Goal: Information Seeking & Learning: Learn about a topic

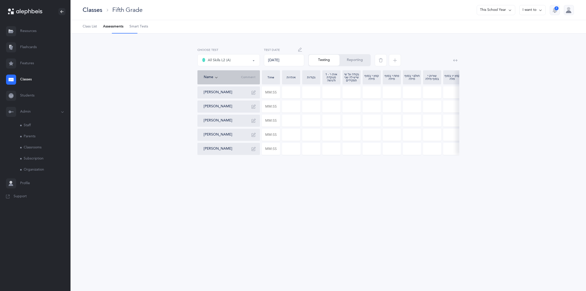
select select "13"
click at [101, 11] on div "Classes" at bounding box center [93, 10] width 20 height 8
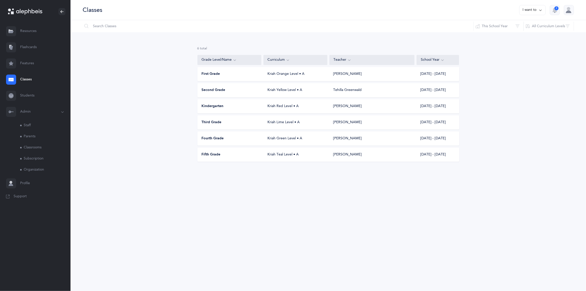
click at [237, 157] on div "Fifth Grade" at bounding box center [230, 154] width 64 height 5
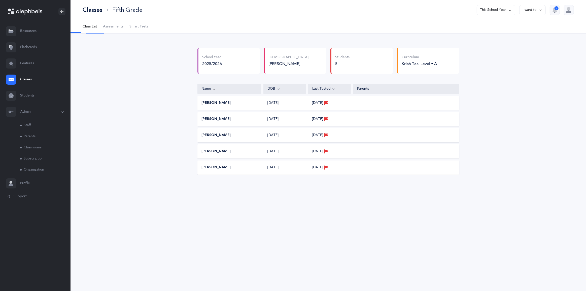
select select "9"
click at [123, 29] on span "Assessments" at bounding box center [113, 26] width 20 height 5
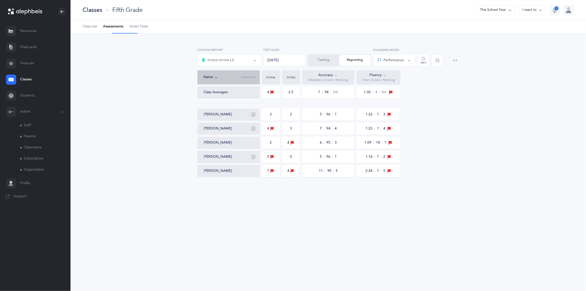
click at [228, 63] on div "אותיות ונקודות L2" at bounding box center [218, 60] width 32 height 6
click at [224, 80] on link "אותיות" at bounding box center [229, 75] width 55 height 10
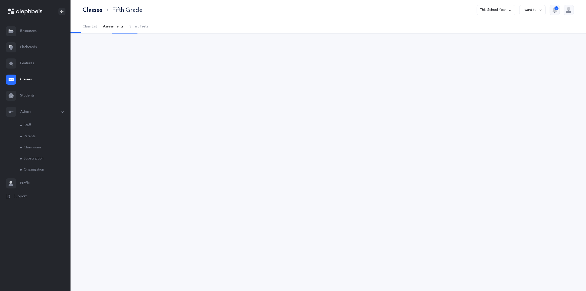
select select "2"
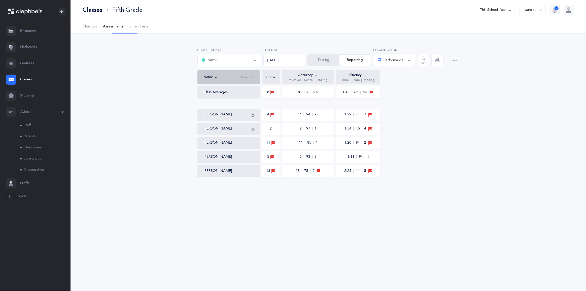
click at [230, 62] on button "אותיות" at bounding box center [229, 60] width 64 height 12
click at [229, 88] on span "אותיות ונקודות L2" at bounding box center [224, 85] width 26 height 5
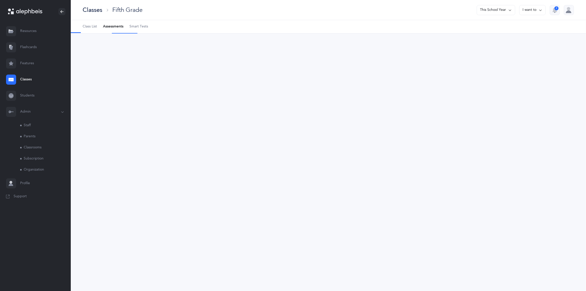
select select "9"
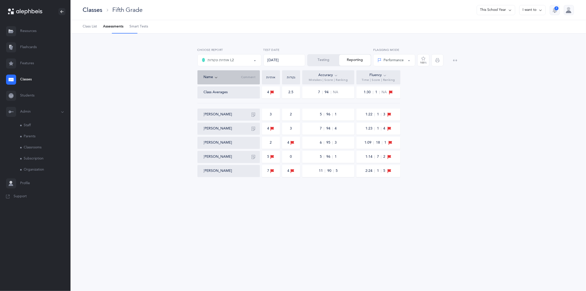
click at [271, 117] on div "3" at bounding box center [271, 114] width 2 height 5
click at [270, 117] on div "3" at bounding box center [271, 114] width 2 height 5
click at [272, 121] on div "3" at bounding box center [271, 114] width 18 height 12
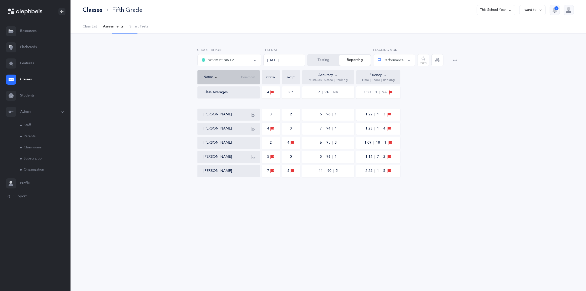
click at [291, 117] on div "2" at bounding box center [291, 114] width 2 height 5
click at [290, 117] on div "2" at bounding box center [291, 114] width 2 height 5
click at [329, 61] on button "Testing" at bounding box center [323, 60] width 31 height 11
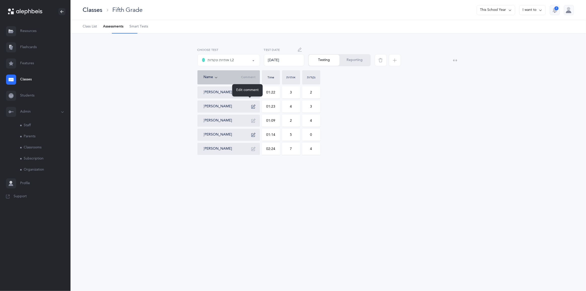
click at [254, 94] on icon "button" at bounding box center [253, 92] width 4 height 4
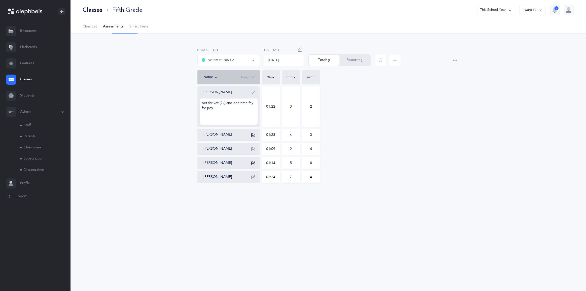
click at [290, 118] on input "3" at bounding box center [291, 107] width 18 height 40
type input "1"
click at [356, 124] on div "[PERSON_NAME] bet for vet (2x) and one time fey for pey 01:22 1 2 [PERSON_NAME]…" at bounding box center [328, 134] width 262 height 97
click at [251, 137] on icon "button" at bounding box center [253, 135] width 4 height 4
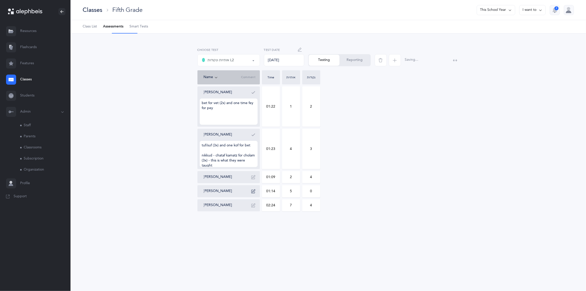
scroll to position [10, 0]
click at [250, 96] on button "button" at bounding box center [253, 92] width 8 height 8
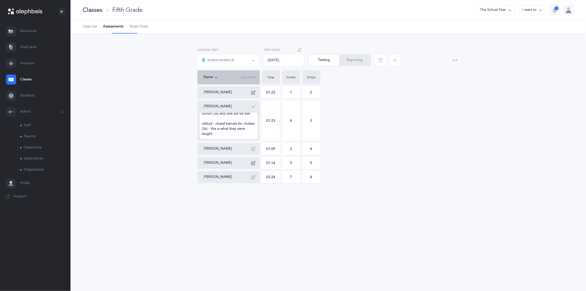
click at [310, 135] on input "3" at bounding box center [311, 121] width 18 height 40
click at [310, 136] on input "3" at bounding box center [311, 121] width 18 height 40
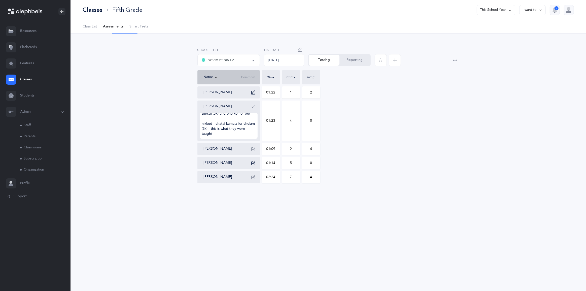
type input "0"
click at [344, 137] on div "[PERSON_NAME] 01:22 1 2 [PERSON_NAME] tuf/suf (3x) and one kof for bet [PERSON_…" at bounding box center [328, 134] width 262 height 97
click at [251, 108] on icon "button" at bounding box center [253, 106] width 4 height 4
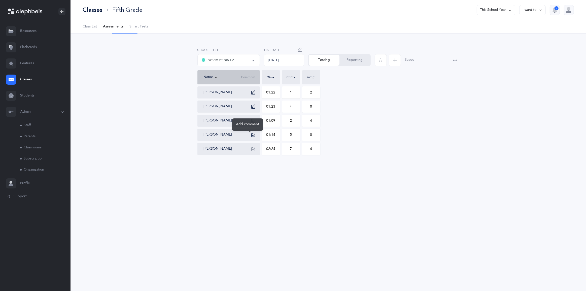
click at [253, 123] on icon "button" at bounding box center [253, 121] width 4 height 4
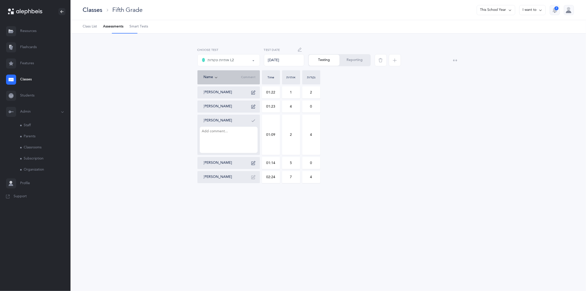
click at [251, 167] on button "button" at bounding box center [253, 163] width 8 height 8
click at [252, 207] on icon "button" at bounding box center [253, 205] width 4 height 4
click at [251, 165] on icon "button" at bounding box center [253, 163] width 4 height 4
click at [253, 125] on button "button" at bounding box center [253, 121] width 8 height 8
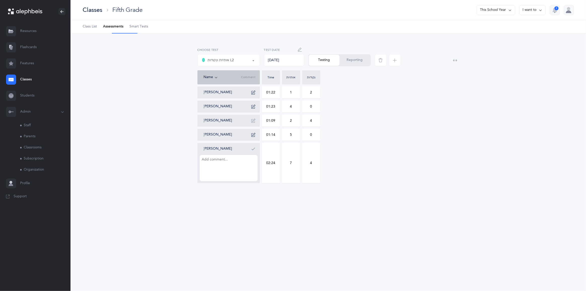
click at [253, 151] on icon "button" at bounding box center [253, 149] width 4 height 4
click at [249, 110] on button "button" at bounding box center [253, 106] width 8 height 8
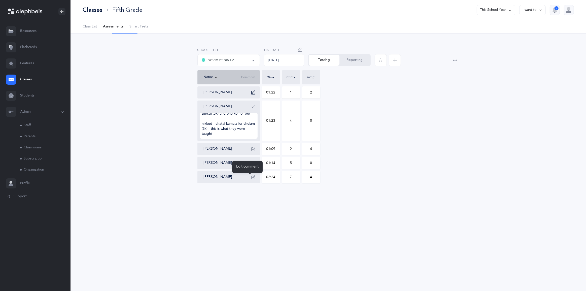
click at [252, 165] on icon "button" at bounding box center [253, 163] width 4 height 4
drag, startPoint x: 252, startPoint y: 113, endPoint x: 252, endPoint y: 118, distance: 5.3
click at [252, 110] on button "button" at bounding box center [253, 106] width 8 height 8
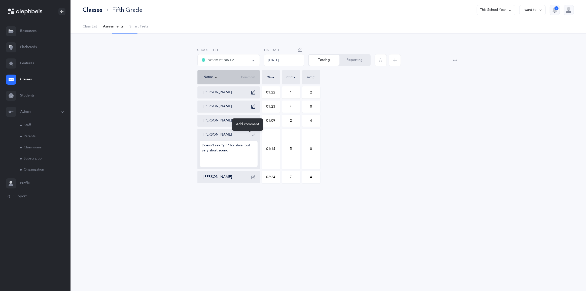
click at [252, 139] on button "button" at bounding box center [253, 135] width 8 height 8
click at [234, 63] on div "אותיות ונקודות L2" at bounding box center [218, 60] width 32 height 6
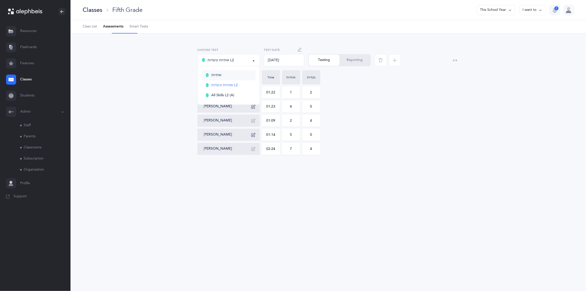
click at [221, 78] on span "אותיות" at bounding box center [216, 75] width 10 height 5
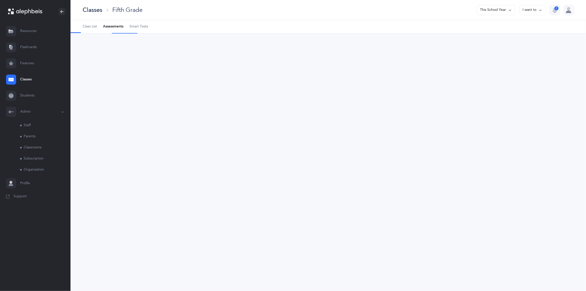
select select "2"
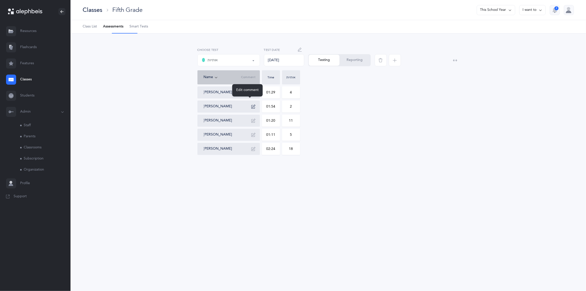
click at [252, 94] on icon "button" at bounding box center [253, 92] width 4 height 4
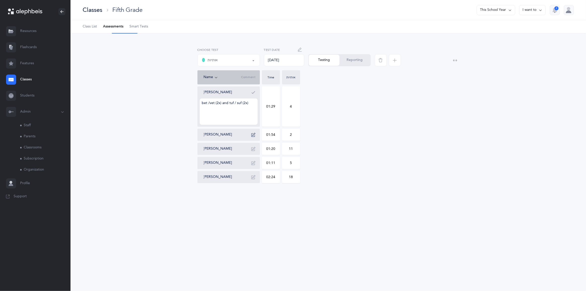
click at [291, 119] on input "4" at bounding box center [291, 107] width 18 height 40
type input "0"
click at [253, 94] on icon "button" at bounding box center [253, 92] width 4 height 4
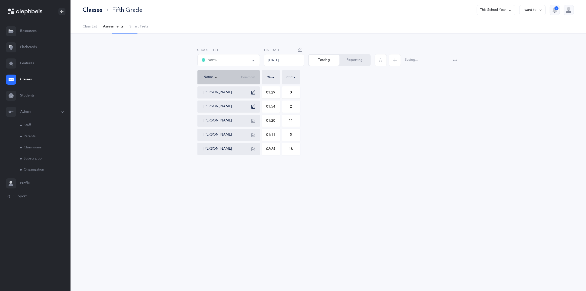
click at [229, 109] on button "[PERSON_NAME]" at bounding box center [218, 106] width 28 height 5
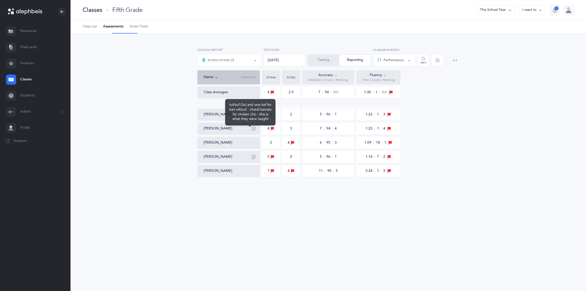
select select "9"
click at [254, 133] on button "button" at bounding box center [253, 129] width 8 height 8
click at [324, 66] on button "Testing" at bounding box center [323, 60] width 31 height 11
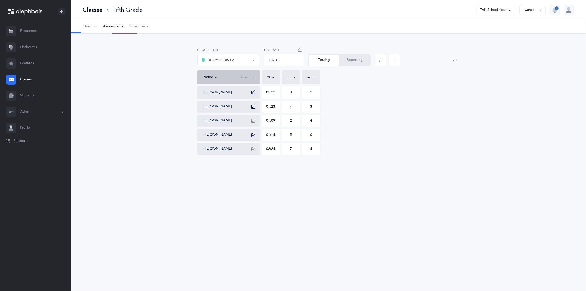
type input "1"
type input "0"
click at [249, 110] on button "button" at bounding box center [253, 106] width 8 height 8
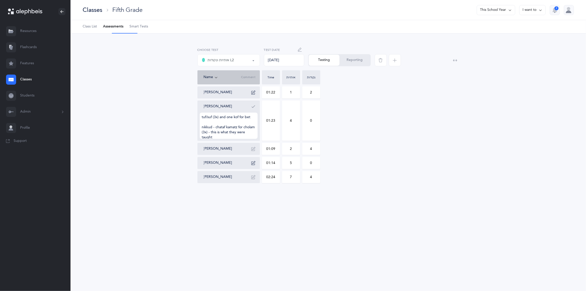
scroll to position [10, 0]
click at [221, 59] on div "אותיות אותיות ונקודות L2 All Skills L2 (A) אותיות ונקודות L2 Choose test" at bounding box center [228, 57] width 62 height 19
click at [223, 63] on div "אותיות ונקודות L2" at bounding box center [218, 60] width 32 height 6
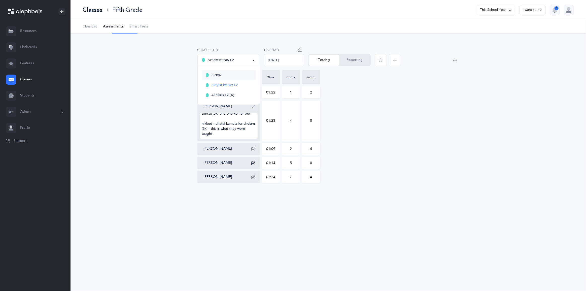
click at [221, 78] on span "אותיות" at bounding box center [216, 75] width 10 height 5
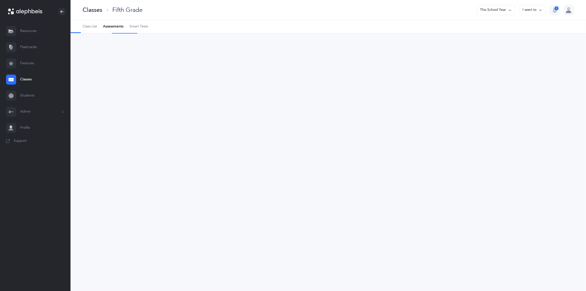
select select "2"
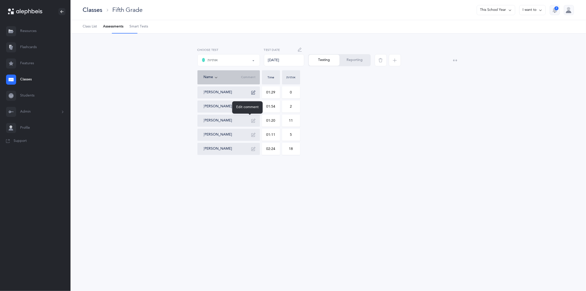
click at [253, 108] on icon "button" at bounding box center [253, 106] width 4 height 4
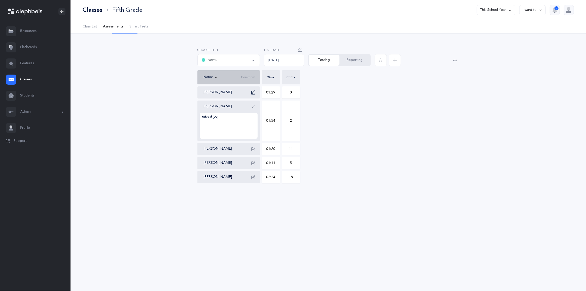
click at [290, 137] on input "2" at bounding box center [291, 121] width 18 height 40
type input "0"
click at [252, 108] on icon "button" at bounding box center [253, 106] width 4 height 4
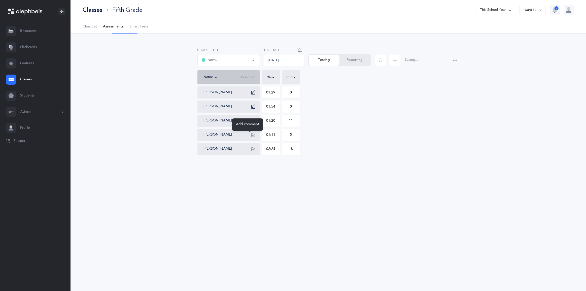
click at [252, 123] on icon "button" at bounding box center [253, 121] width 4 height 4
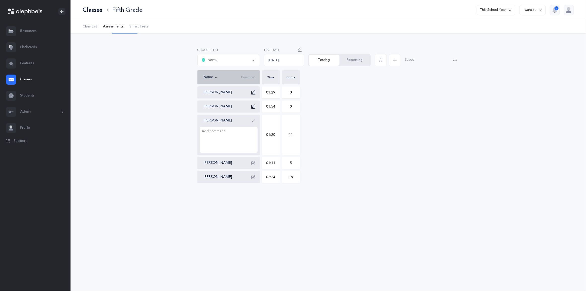
click at [253, 125] on button "button" at bounding box center [253, 121] width 8 height 8
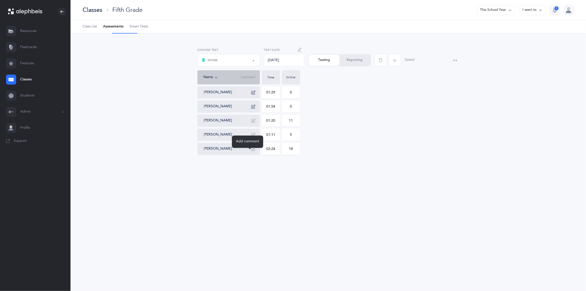
click at [253, 137] on icon "button" at bounding box center [253, 135] width 4 height 4
click at [253, 139] on button "button" at bounding box center [253, 135] width 8 height 8
click at [252, 153] on button "button" at bounding box center [253, 149] width 8 height 8
click at [362, 64] on button "Reporting" at bounding box center [354, 60] width 31 height 11
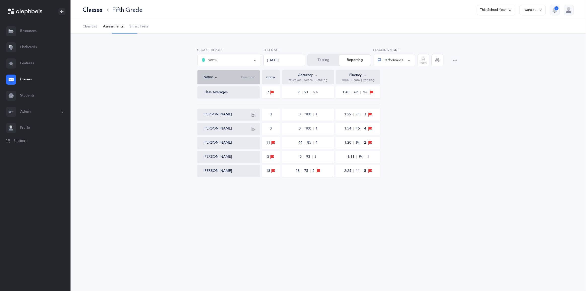
click at [236, 64] on div "אותיות" at bounding box center [229, 60] width 55 height 9
click at [225, 88] on span "אותיות ונקודות L2" at bounding box center [224, 85] width 26 height 5
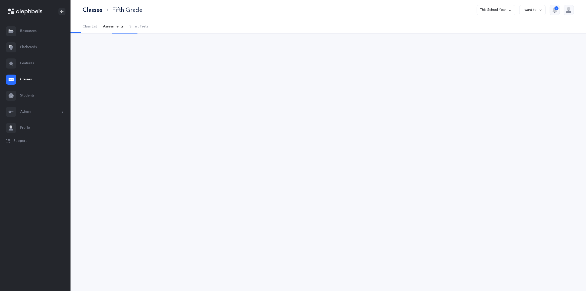
select select "9"
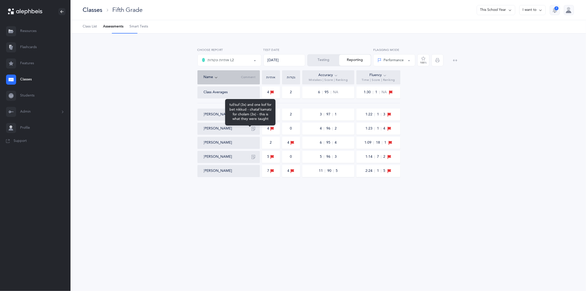
click at [253, 131] on icon "button" at bounding box center [253, 129] width 4 height 4
click at [327, 60] on button "Testing" at bounding box center [323, 60] width 31 height 11
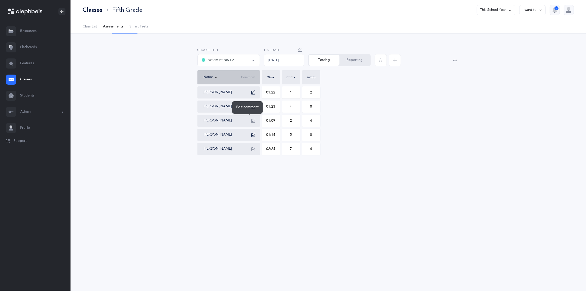
click at [253, 108] on icon "button" at bounding box center [253, 106] width 4 height 4
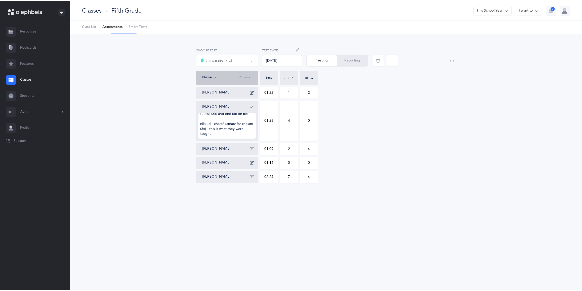
scroll to position [0, 0]
click at [292, 136] on input "4" at bounding box center [291, 121] width 18 height 40
type input "1"
click at [346, 139] on div "Dalia Aaronson 01:22 1 2 David Aaronson tuf/suf (3x) and one kof for bet nikkud…" at bounding box center [328, 134] width 262 height 97
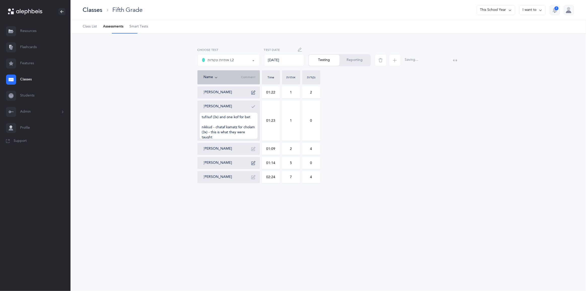
click at [251, 108] on icon "button" at bounding box center [253, 106] width 4 height 4
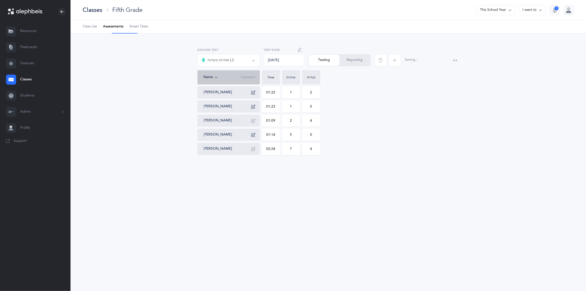
click at [352, 66] on button "Reporting" at bounding box center [354, 60] width 31 height 11
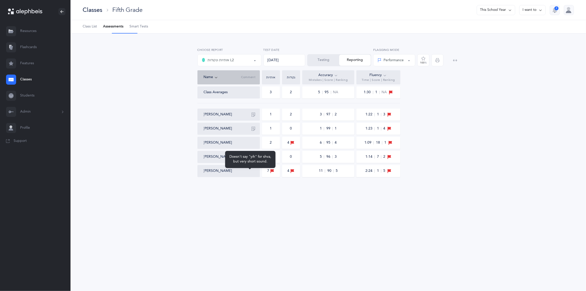
click at [252, 159] on icon "button" at bounding box center [253, 157] width 4 height 4
click at [324, 65] on button "Testing" at bounding box center [323, 60] width 31 height 11
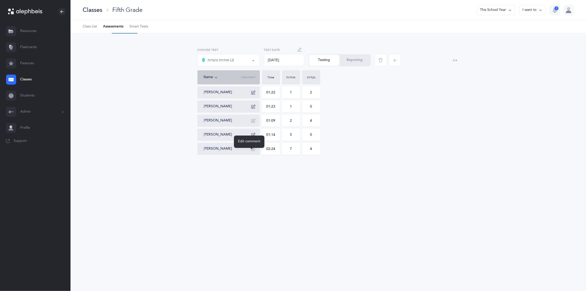
click at [253, 137] on icon "button" at bounding box center [253, 135] width 4 height 4
click at [249, 139] on button "button" at bounding box center [253, 135] width 8 height 8
click at [347, 65] on button "Reporting" at bounding box center [354, 60] width 31 height 11
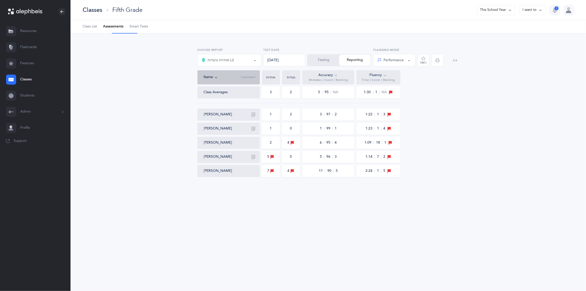
click at [226, 63] on div "אותיות ונקודות L2" at bounding box center [218, 60] width 32 height 6
click at [240, 45] on div "אותיות אותיות ונקודות L2 All Skills L2 (A) אותיות ונקודות L2 Choose test 08/29/…" at bounding box center [327, 117] width 515 height 168
click at [226, 63] on div "אותיות ונקודות L2" at bounding box center [218, 60] width 32 height 6
click at [228, 80] on link "אותיות" at bounding box center [229, 75] width 55 height 10
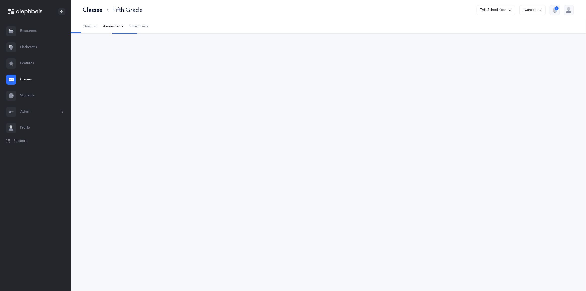
select select "2"
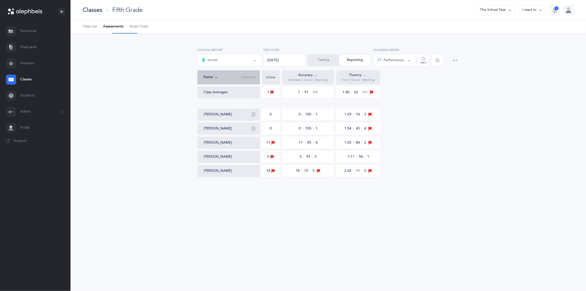
click at [45, 37] on link "Resources" at bounding box center [35, 31] width 70 height 16
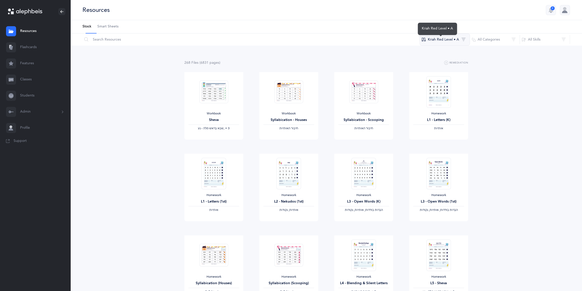
click at [437, 45] on button "Kriah Red Level • A" at bounding box center [445, 39] width 50 height 12
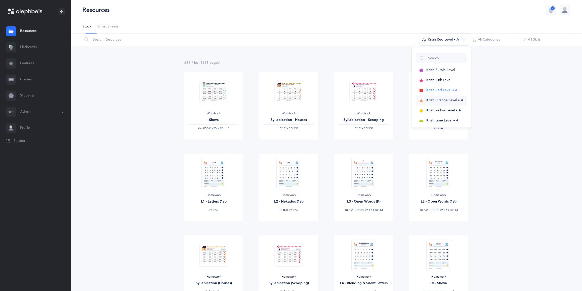
click at [437, 102] on span "Kriah Orange Level • A" at bounding box center [445, 100] width 37 height 4
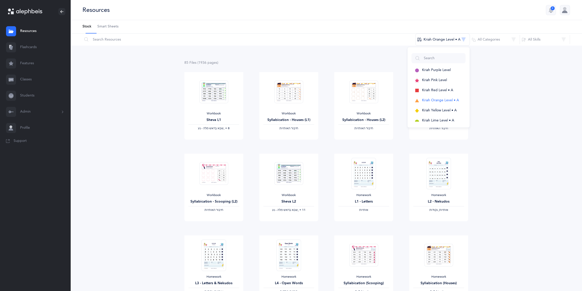
click at [119, 46] on input "text" at bounding box center [248, 39] width 333 height 12
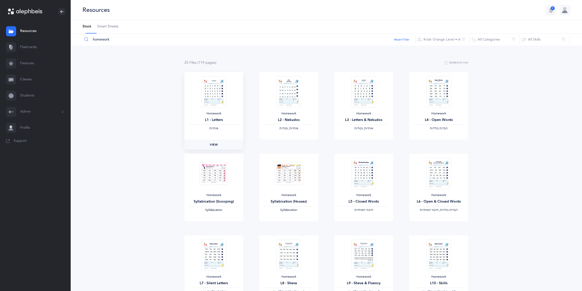
type input "homework"
click at [218, 147] on span "View" at bounding box center [214, 144] width 8 height 5
click at [119, 33] on link "Smart Sheets" at bounding box center [107, 26] width 21 height 13
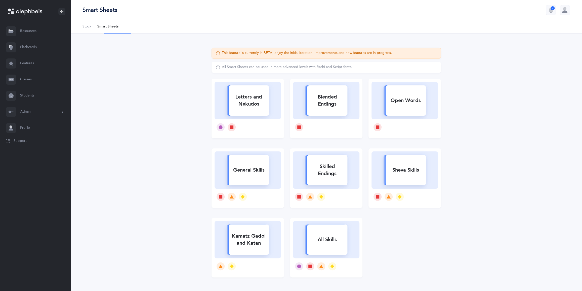
click at [254, 110] on div "Letters and Nekudos" at bounding box center [249, 100] width 40 height 20
select select
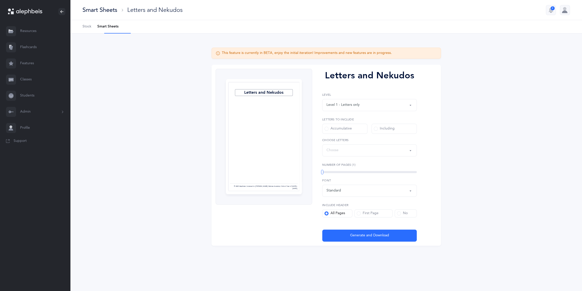
select select "27"
